Goal: Use online tool/utility: Utilize a website feature to perform a specific function

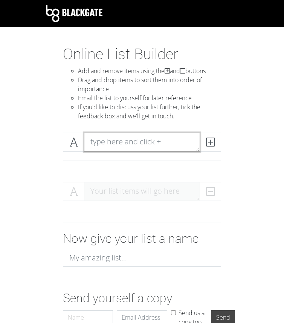
click at [120, 145] on textarea at bounding box center [142, 142] width 116 height 19
drag, startPoint x: 163, startPoint y: 143, endPoint x: 162, endPoint y: 173, distance: 29.8
click at [162, 173] on div at bounding box center [141, 151] width 203 height 49
drag, startPoint x: 158, startPoint y: 191, endPoint x: 156, endPoint y: 210, distance: 19.6
click at [156, 210] on div "Your list items will go here" at bounding box center [141, 194] width 203 height 37
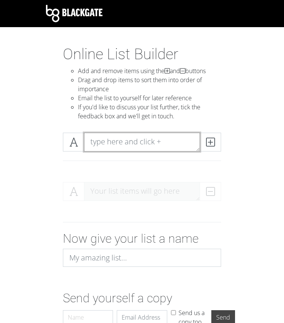
click at [156, 145] on textarea at bounding box center [142, 142] width 116 height 19
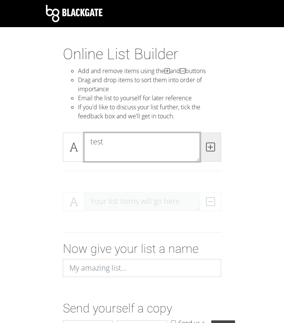
type textarea "test"
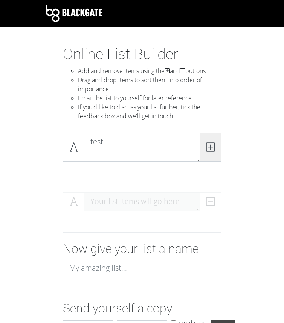
click at [212, 143] on icon at bounding box center [210, 147] width 9 height 8
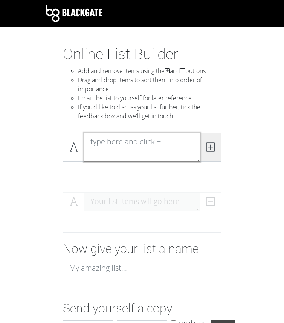
scroll to position [0, 0]
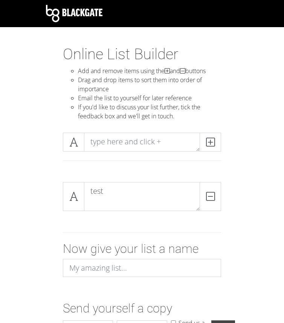
click at [145, 222] on div "test DELETE" at bounding box center [141, 199] width 203 height 47
click at [150, 140] on textarea at bounding box center [142, 142] width 116 height 19
click at [204, 197] on div "DELETE" at bounding box center [206, 196] width 30 height 29
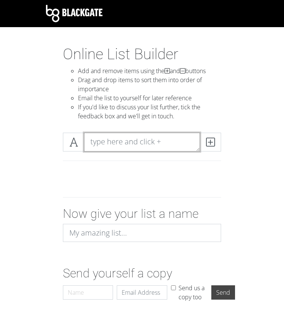
click at [159, 145] on textarea at bounding box center [142, 142] width 116 height 19
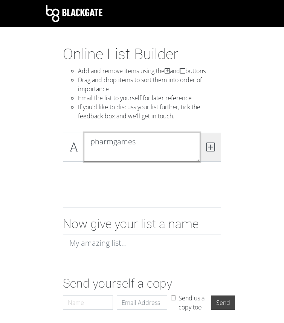
type textarea "pharmgames"
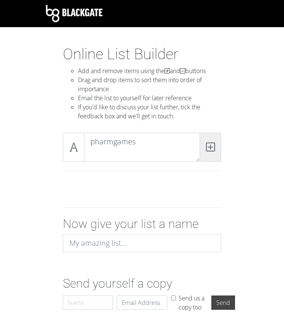
click at [212, 144] on icon at bounding box center [210, 147] width 9 height 8
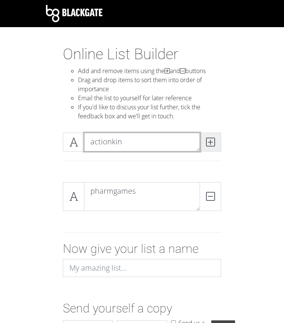
type textarea "actionkin"
click at [203, 142] on span at bounding box center [210, 142] width 21 height 19
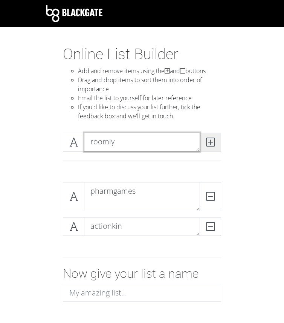
type textarea "roomly"
click at [203, 142] on span at bounding box center [210, 142] width 21 height 19
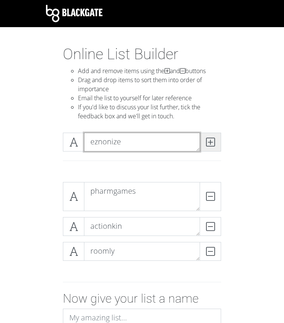
type textarea "eznonize"
click at [203, 142] on span at bounding box center [210, 142] width 21 height 19
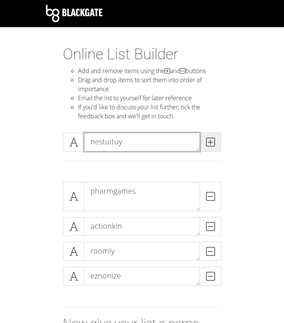
type textarea "nestuituy"
click at [203, 142] on span at bounding box center [210, 142] width 21 height 19
type textarea "SAPAA"
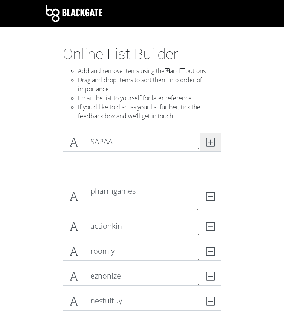
click at [211, 140] on icon at bounding box center [210, 142] width 9 height 8
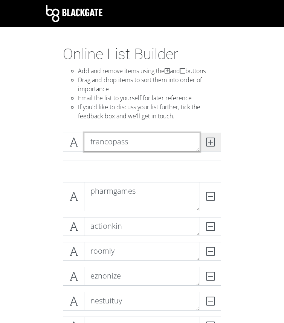
type textarea "francopass"
click at [210, 141] on icon at bounding box center [210, 142] width 9 height 8
type textarea "kneadtech"
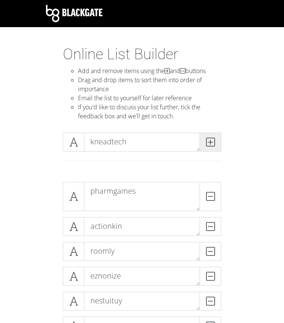
click at [208, 139] on icon at bounding box center [210, 142] width 9 height 8
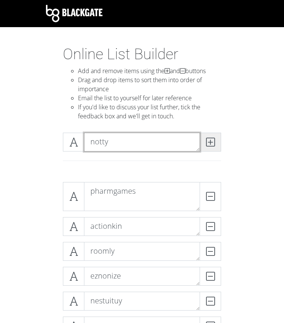
type textarea "notty"
click at [211, 145] on icon at bounding box center [210, 142] width 9 height 8
type textarea "steadtrack"
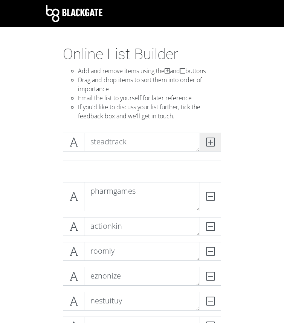
click at [210, 145] on icon at bounding box center [210, 142] width 9 height 8
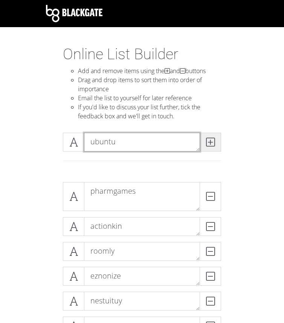
type textarea "ubuntu"
click at [211, 140] on icon at bounding box center [210, 142] width 9 height 8
type textarea "kayas"
click at [211, 146] on icon at bounding box center [210, 142] width 9 height 8
click at [162, 148] on textarea at bounding box center [142, 142] width 116 height 19
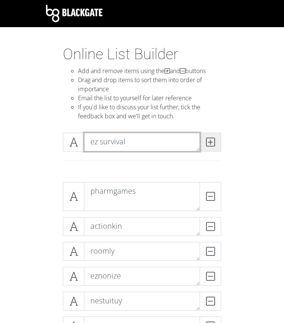
type textarea "ez survival"
click at [208, 144] on icon at bounding box center [210, 142] width 9 height 8
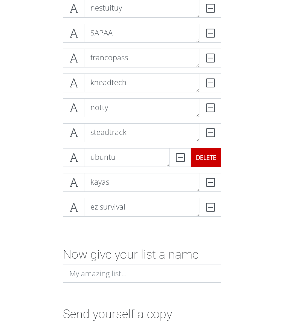
scroll to position [291, 0]
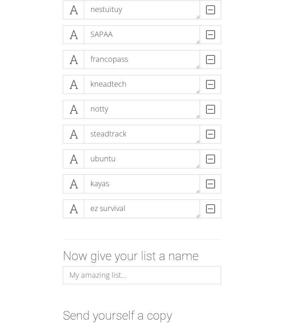
click at [235, 146] on div "pharmgames DELETE actionkin DELETE roomly DELETE eznonize DELETE nestuituy DELE…" at bounding box center [141, 57] width 203 height 345
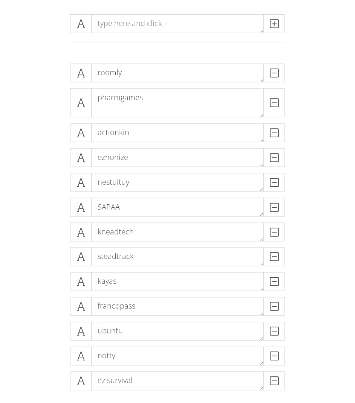
scroll to position [127, 0]
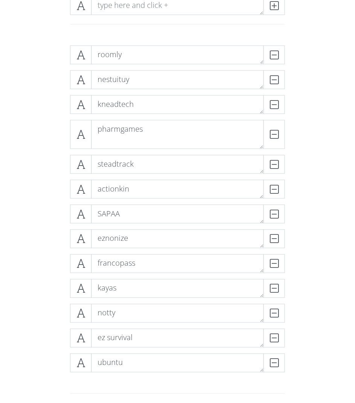
drag, startPoint x: 147, startPoint y: 284, endPoint x: 202, endPoint y: 4, distance: 285.2
drag, startPoint x: 151, startPoint y: 163, endPoint x: 194, endPoint y: 3, distance: 164.9
drag, startPoint x: 197, startPoint y: 216, endPoint x: 191, endPoint y: 3, distance: 212.6
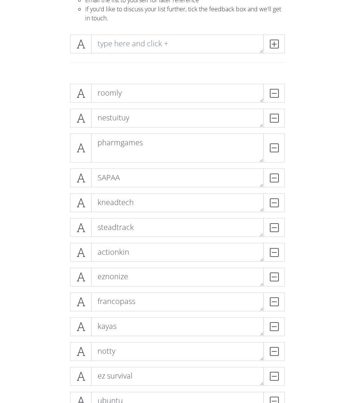
scroll to position [88, 0]
click at [83, 277] on icon at bounding box center [80, 279] width 9 height 8
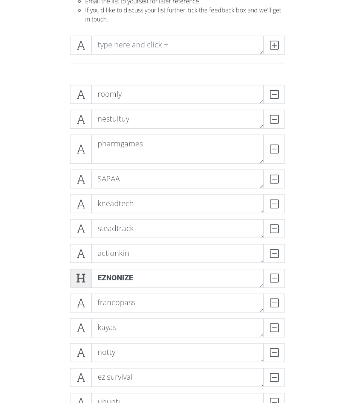
scroll to position [87, 0]
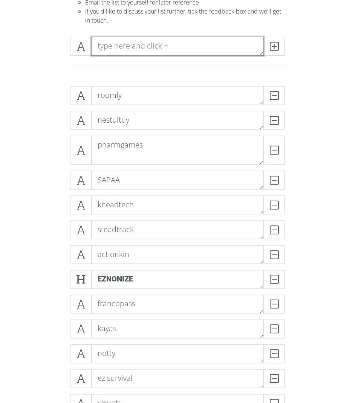
click at [206, 47] on textarea at bounding box center [177, 46] width 173 height 19
type textarea "S"
type textarea "____________________________"
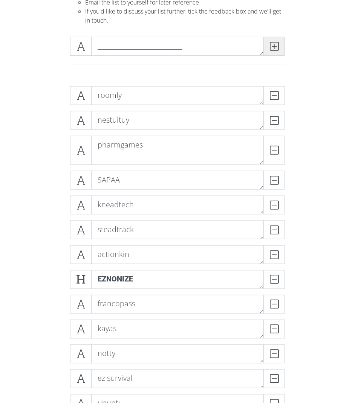
click at [279, 47] on span at bounding box center [273, 46] width 21 height 19
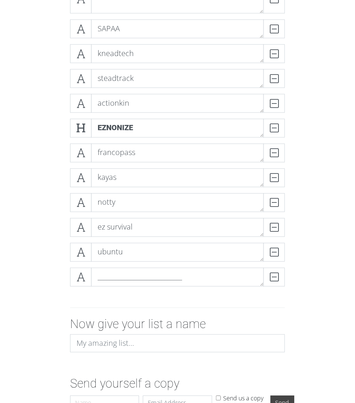
scroll to position [237, 0]
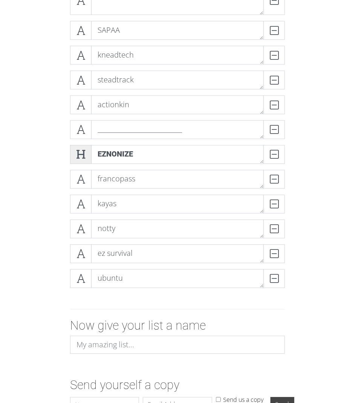
click at [82, 153] on icon at bounding box center [80, 155] width 9 height 8
click at [80, 127] on icon at bounding box center [80, 130] width 9 height 8
click at [50, 166] on div "roomly DELETE nestuituy DELETE pharmgames DELETE SAPAA DELETE kneadtech DELETE …" at bounding box center [177, 115] width 271 height 370
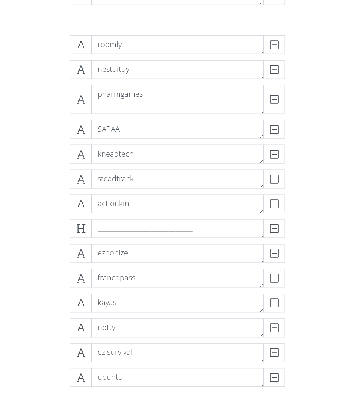
scroll to position [134, 0]
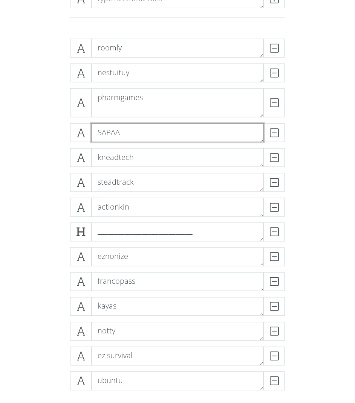
drag, startPoint x: 113, startPoint y: 133, endPoint x: 70, endPoint y: 121, distance: 45.0
click at [70, 121] on div "roomly DELETE nestuituy DELETE pharmgames DELETE SAPAA DELETE kneadtech DELETE …" at bounding box center [177, 218] width 215 height 358
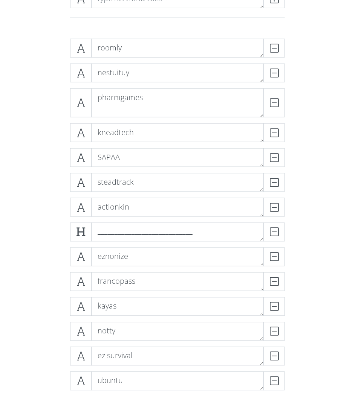
drag, startPoint x: 81, startPoint y: 129, endPoint x: 339, endPoint y: 20, distance: 280.2
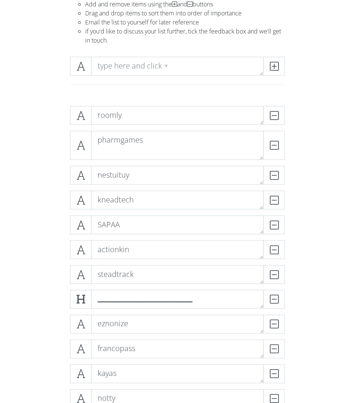
scroll to position [61, 0]
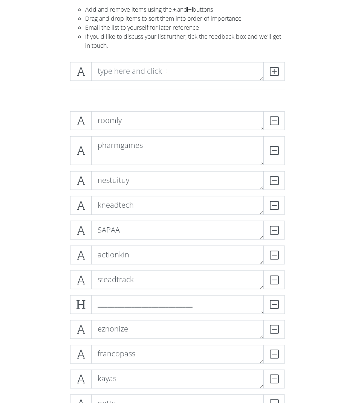
drag, startPoint x: 175, startPoint y: 266, endPoint x: 351, endPoint y: 68, distance: 264.9
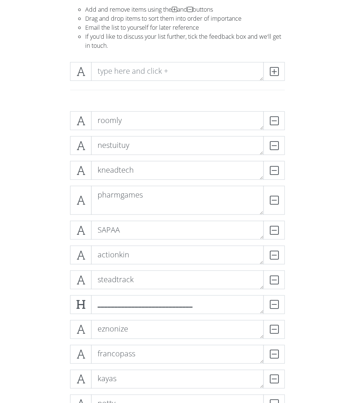
drag, startPoint x: 199, startPoint y: 204, endPoint x: 200, endPoint y: 13, distance: 191.0
drag, startPoint x: 150, startPoint y: 170, endPoint x: 342, endPoint y: 87, distance: 210.1
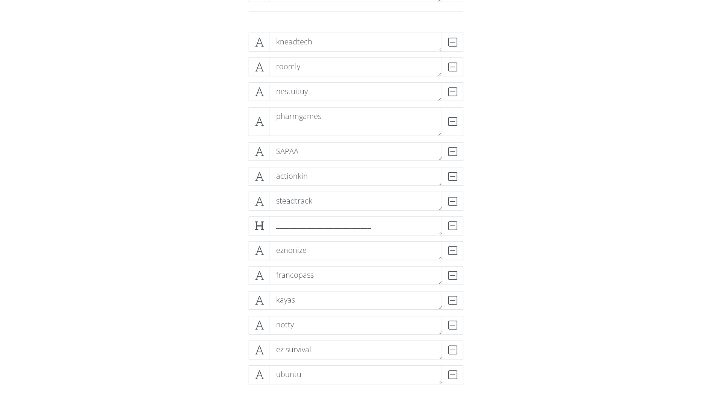
scroll to position [142, 0]
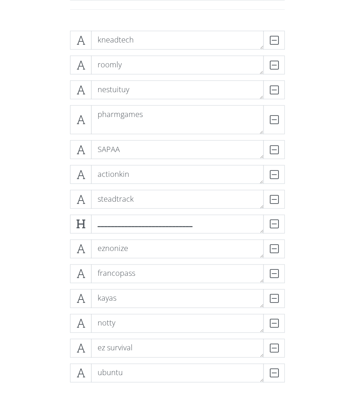
drag, startPoint x: 154, startPoint y: 149, endPoint x: 347, endPoint y: 26, distance: 228.7
